Goal: Task Accomplishment & Management: Use online tool/utility

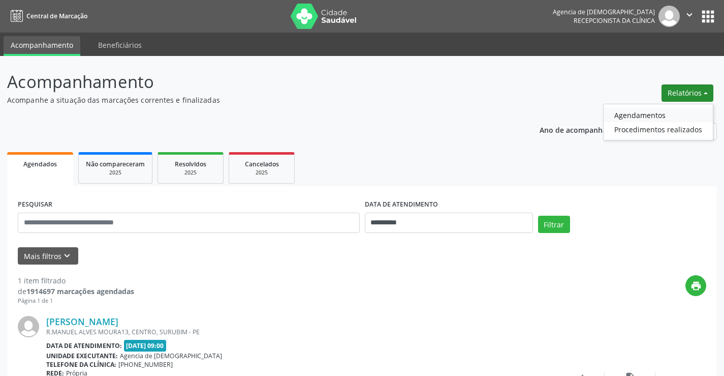
click at [630, 112] on link "Agendamentos" at bounding box center [658, 115] width 109 height 14
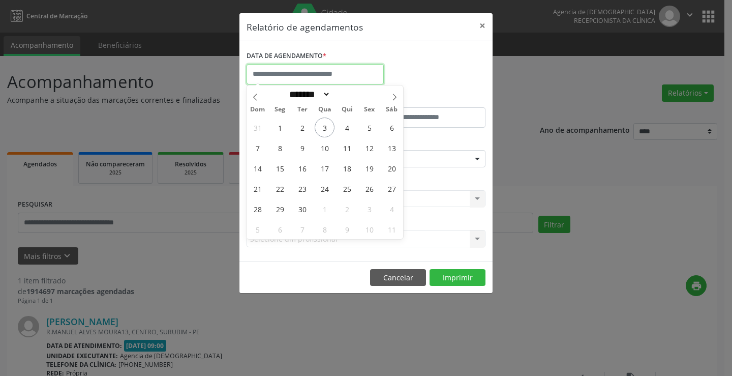
click at [306, 70] on input "text" at bounding box center [314, 74] width 137 height 20
click at [325, 132] on span "3" at bounding box center [325, 127] width 20 height 20
type input "**********"
click at [325, 132] on span "3" at bounding box center [325, 127] width 20 height 20
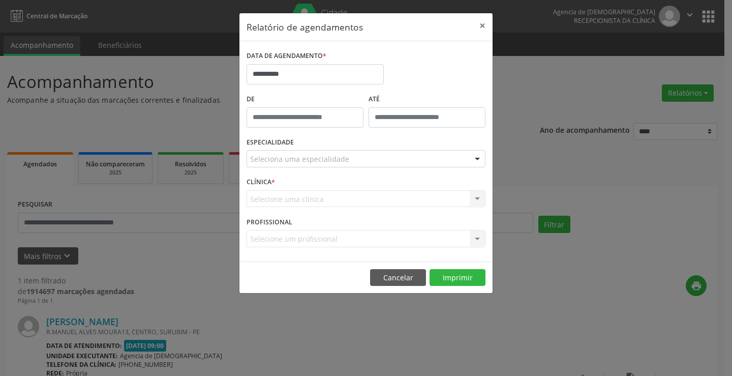
click at [362, 162] on div "Seleciona uma especialidade" at bounding box center [365, 158] width 239 height 17
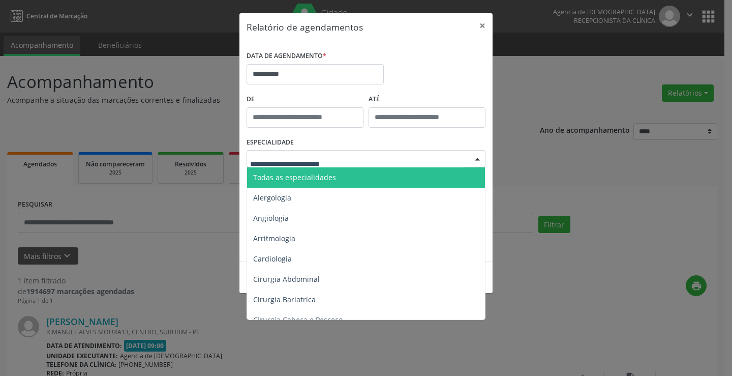
click at [365, 177] on span "Todas as especialidades" at bounding box center [366, 177] width 239 height 20
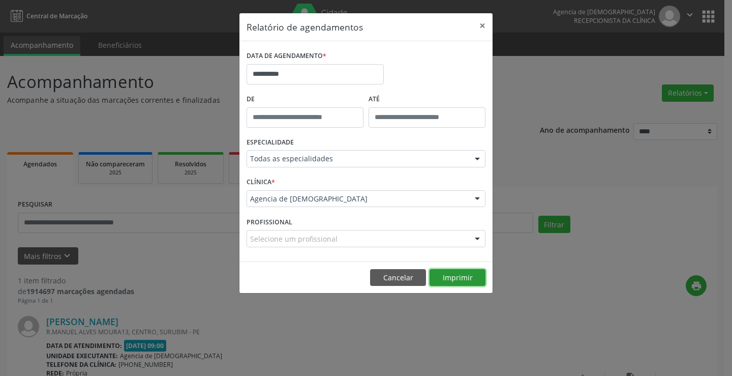
click at [450, 273] on button "Imprimir" at bounding box center [457, 277] width 56 height 17
